Goal: Task Accomplishment & Management: Complete application form

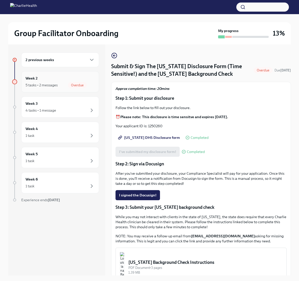
click at [39, 86] on div "Week 2 5 tasks • 2 messages Overdue" at bounding box center [60, 82] width 69 height 13
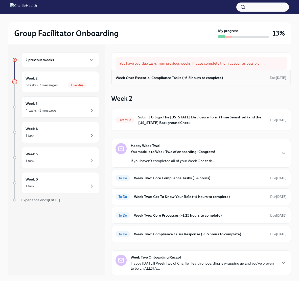
click at [189, 82] on div "Week One: Essential Compliance Tasks (~6.5 hours to complete) Due [DATE]" at bounding box center [201, 78] width 171 height 8
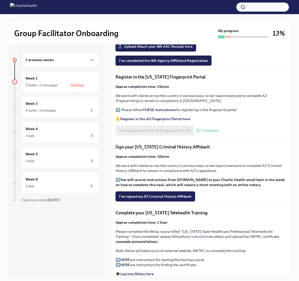
scroll to position [525, 0]
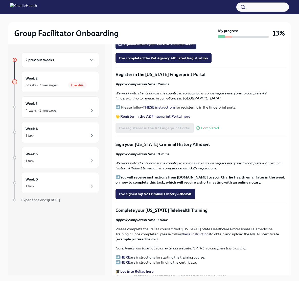
click at [153, 46] on span "Upload Attach your WA AAC Receipt here" at bounding box center [156, 43] width 74 height 5
click at [0, 0] on input "Upload Attach your WA AAC Receipt here" at bounding box center [0, 0] width 0 height 0
click at [153, 61] on span "I've completed the WA Agency Affiliated Registration" at bounding box center [163, 58] width 89 height 5
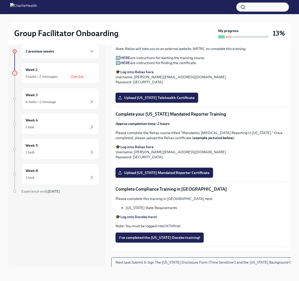
scroll to position [710, 0]
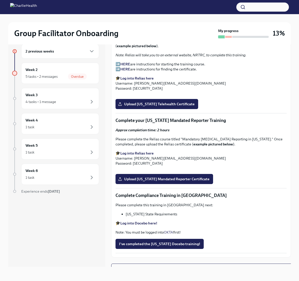
click at [164, 3] on span "I've signed my AZ Criminal History Affidavit" at bounding box center [155, 0] width 72 height 5
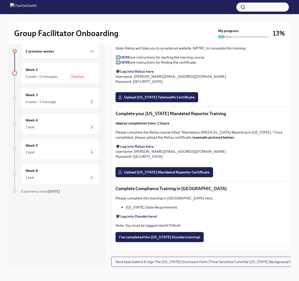
scroll to position [892, 0]
click at [157, 100] on span "Upload [US_STATE] Telehealth Certificate" at bounding box center [157, 97] width 76 height 5
click at [0, 0] on input "Upload [US_STATE] Telehealth Certificate" at bounding box center [0, 0] width 0 height 0
click at [160, 170] on span "Upload [US_STATE] Mandated Reporter Certificate" at bounding box center [164, 172] width 90 height 5
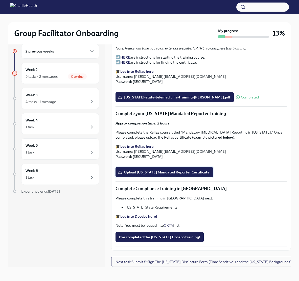
click at [0, 0] on input "Upload [US_STATE] Mandated Reporter Certificate" at bounding box center [0, 0] width 0 height 0
click at [147, 235] on span "I've completed the [US_STATE] Docebo training!" at bounding box center [159, 237] width 81 height 5
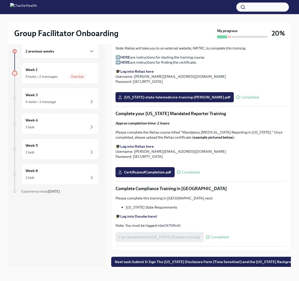
scroll to position [11, 0]
click at [190, 263] on span "Next task : Submit & Sign The [US_STATE] Disclosure Form (Time Sensitive!) and …" at bounding box center [211, 261] width 193 height 5
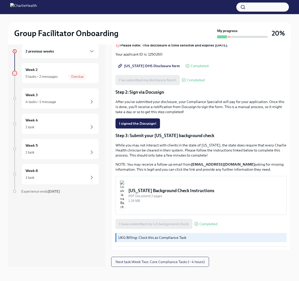
scroll to position [106, 0]
click at [166, 190] on div "[US_STATE] Background Check Instructions" at bounding box center [205, 191] width 154 height 6
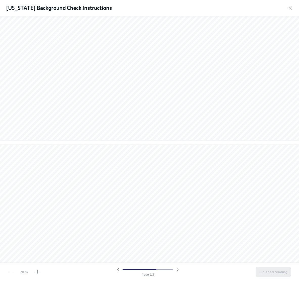
scroll to position [0, 0]
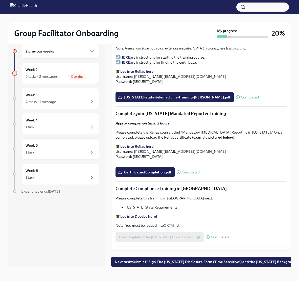
scroll to position [1139, 0]
click at [158, 261] on span "Next task : Submit & Sign The [US_STATE] Disclosure Form (Time Sensitive!) and …" at bounding box center [211, 261] width 193 height 5
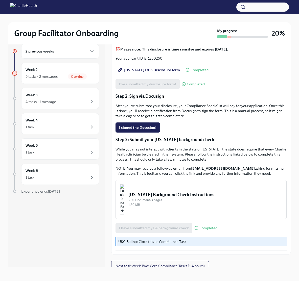
scroll to position [63, 0]
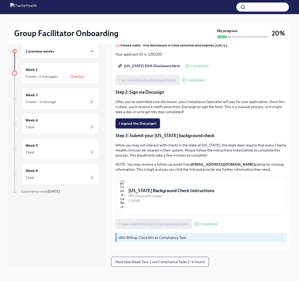
click at [151, 126] on span "I signed the Docusign!" at bounding box center [137, 123] width 37 height 5
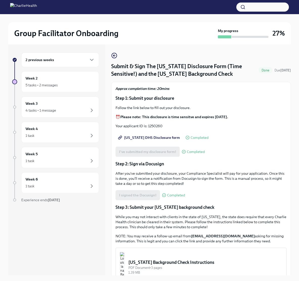
scroll to position [106, 0]
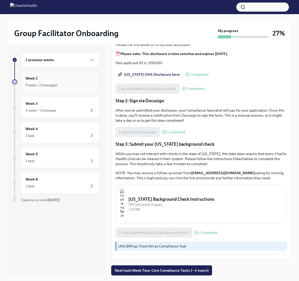
click at [57, 86] on div "Week 2 5 tasks • 2 messages" at bounding box center [60, 82] width 69 height 13
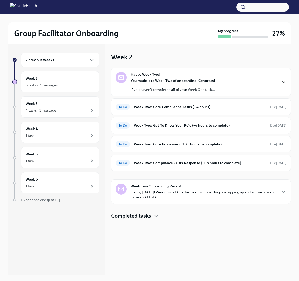
click at [282, 85] on icon "button" at bounding box center [283, 82] width 6 height 6
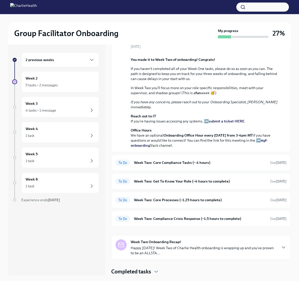
click at [70, 66] on div "2 previous weeks" at bounding box center [60, 60] width 78 height 15
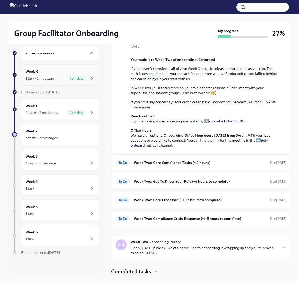
scroll to position [34, 0]
